Goal: Transaction & Acquisition: Obtain resource

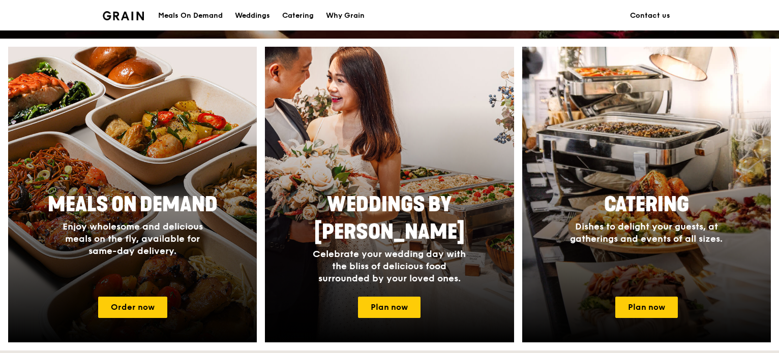
scroll to position [386, 0]
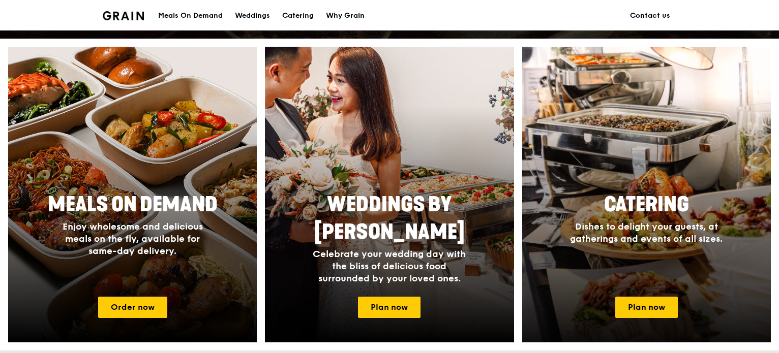
click at [555, 213] on h2 "Catering" at bounding box center [646, 204] width 191 height 27
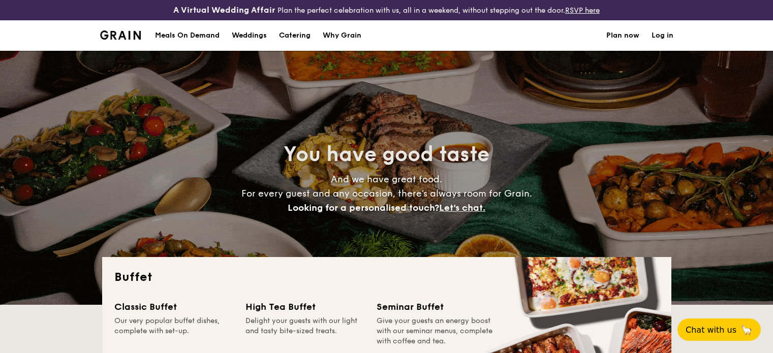
select select
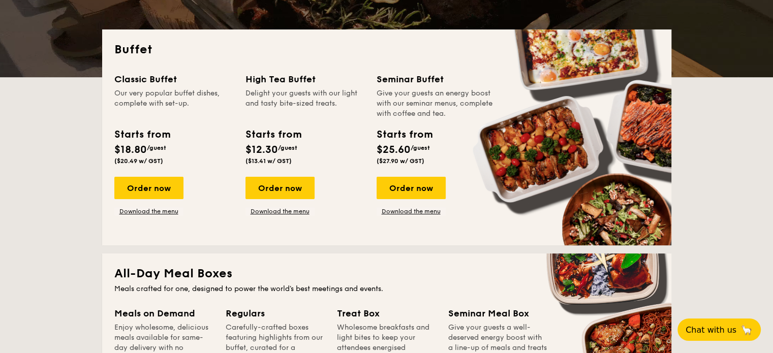
scroll to position [228, 0]
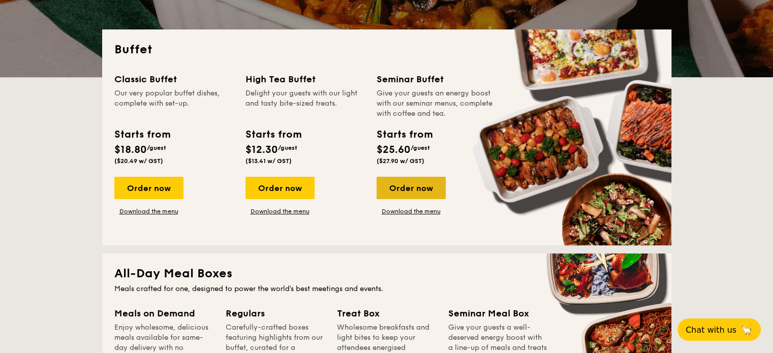
click at [389, 197] on div "Order now" at bounding box center [411, 188] width 69 height 22
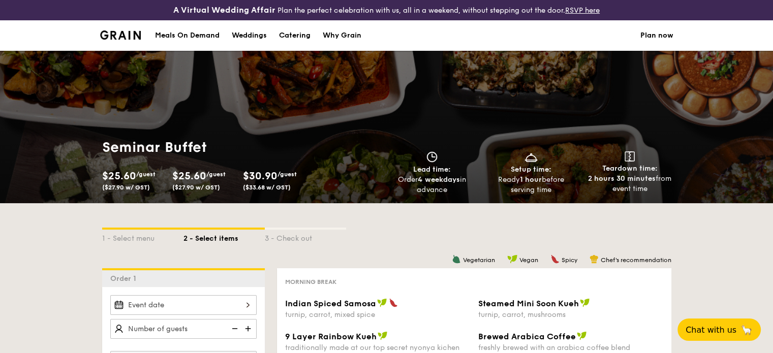
select select
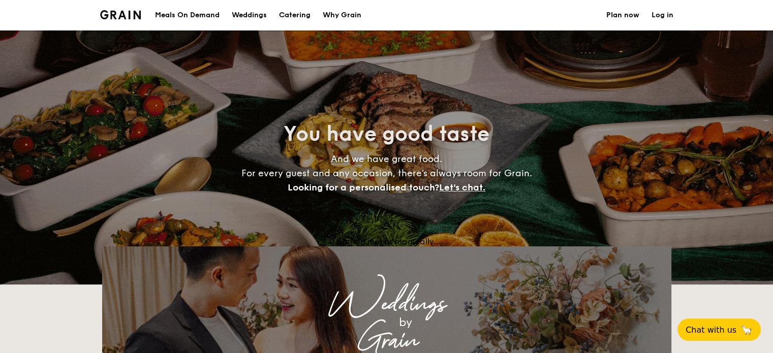
scroll to position [248, 0]
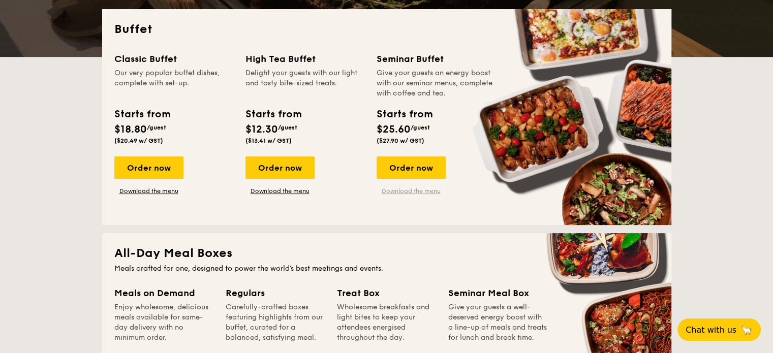
click at [421, 192] on link "Download the menu" at bounding box center [411, 191] width 69 height 8
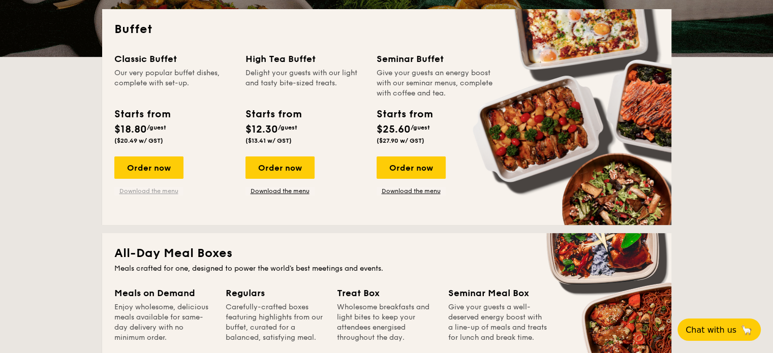
click at [136, 193] on link "Download the menu" at bounding box center [148, 191] width 69 height 8
